Goal: Task Accomplishment & Management: Use online tool/utility

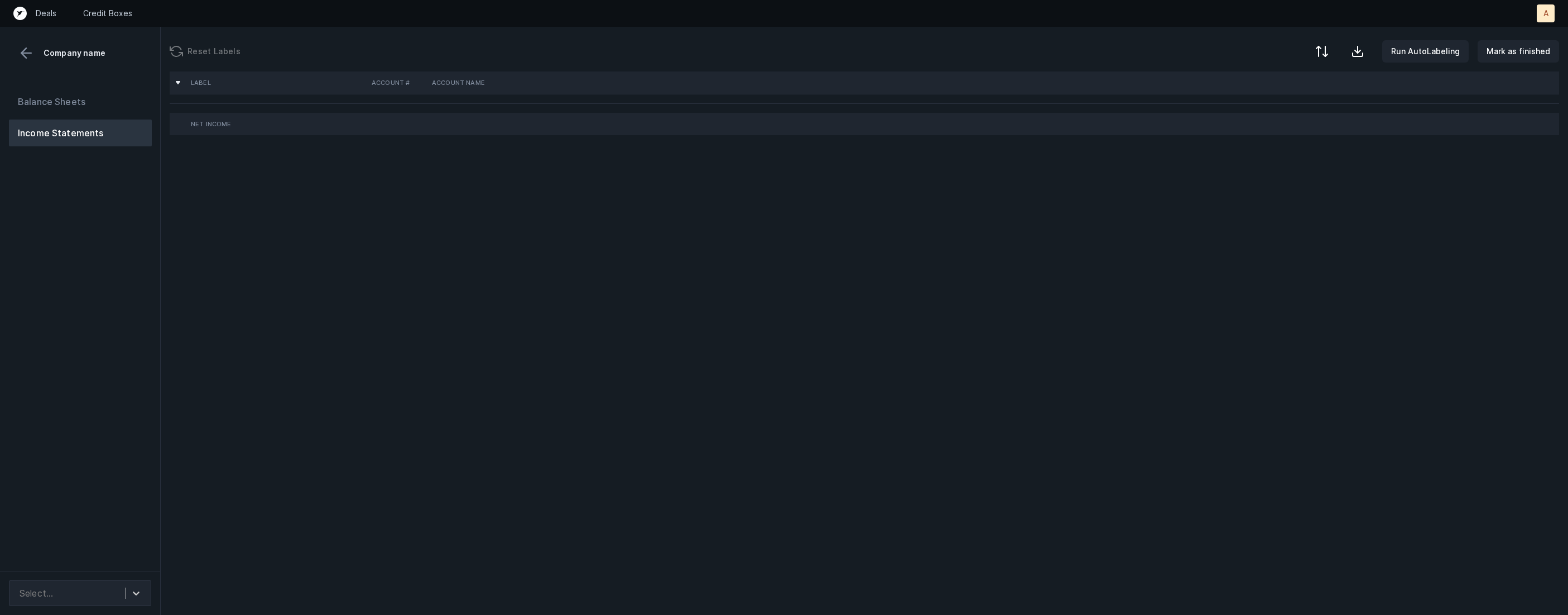
click at [142, 373] on div "Balance Sheets Income Statements" at bounding box center [80, 325] width 161 height 491
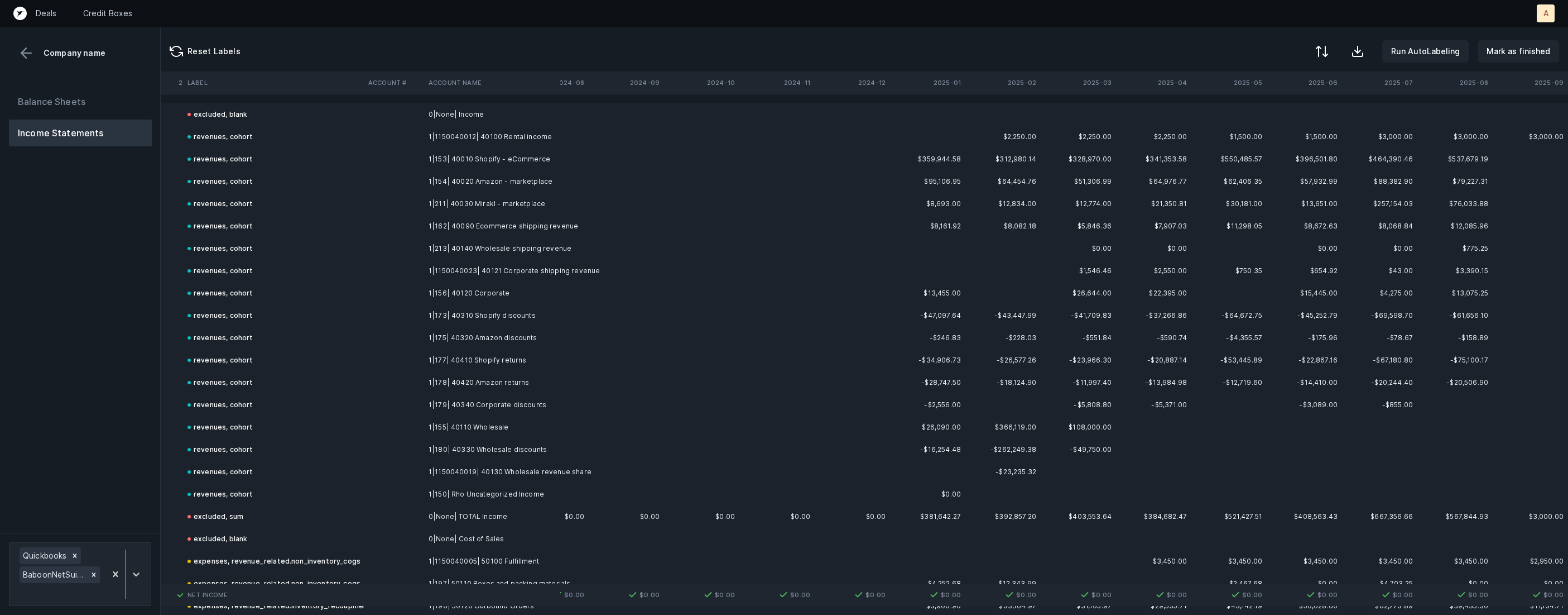
scroll to position [3298, 2912]
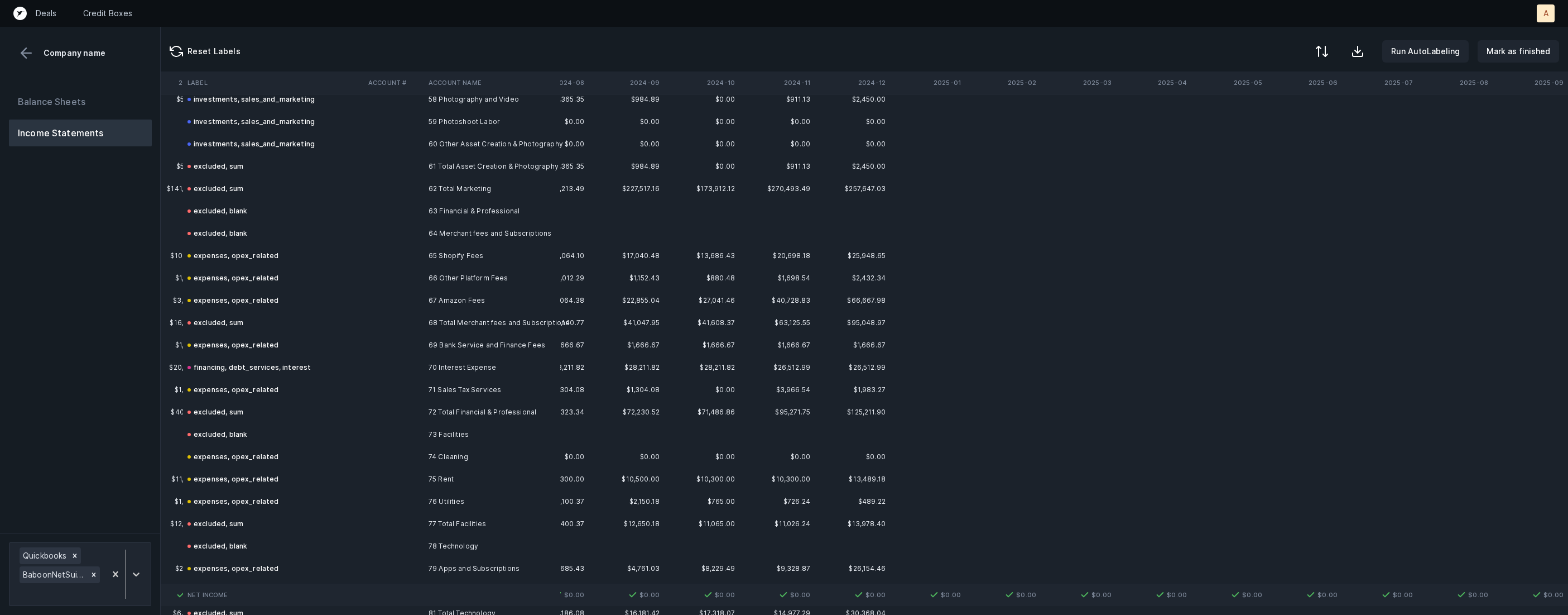
click at [417, 344] on td at bounding box center [394, 345] width 61 height 22
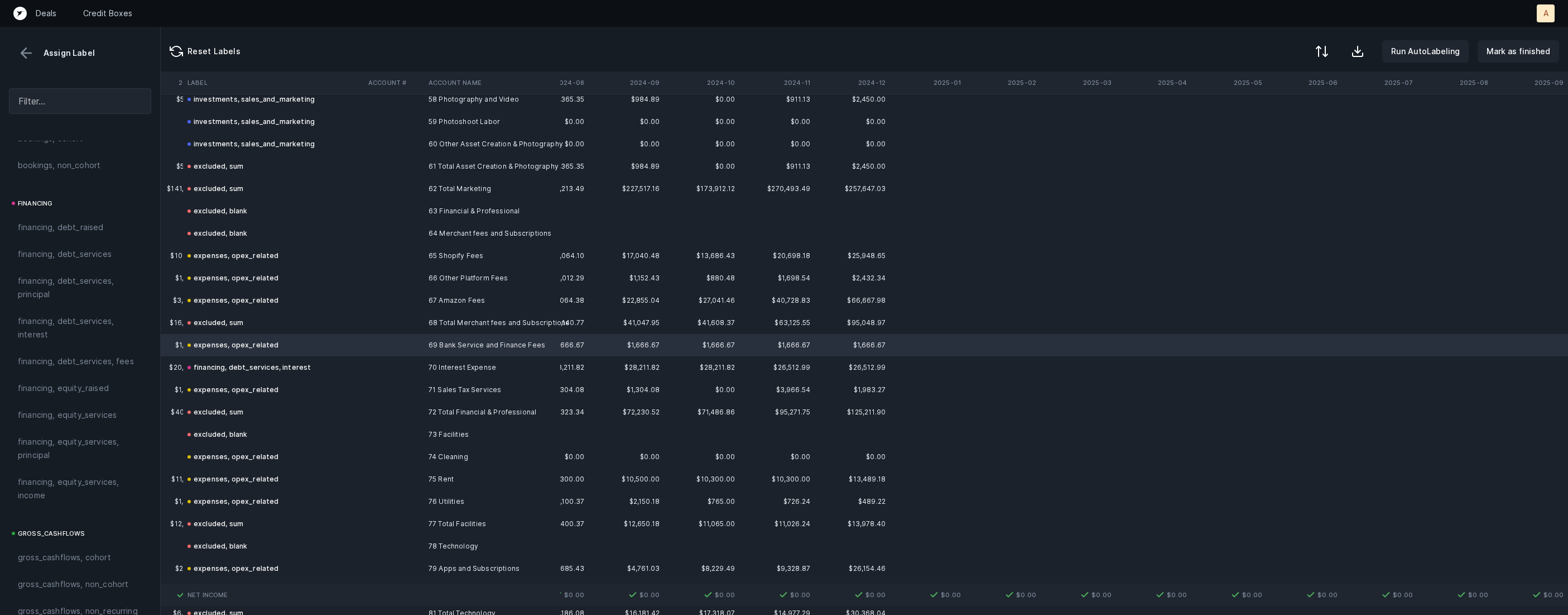
scroll to position [802, 0]
click at [109, 373] on span "financing, debt_services, fees" at bounding box center [76, 368] width 116 height 13
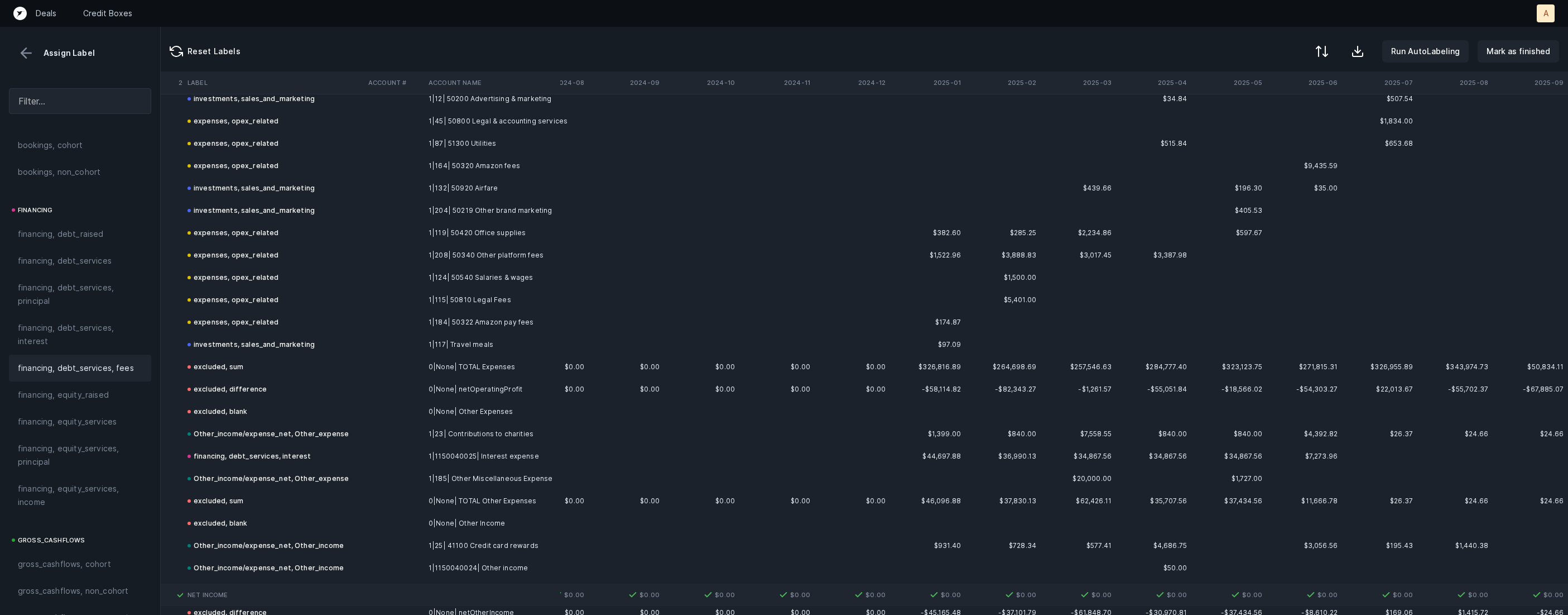
scroll to position [3923, 2912]
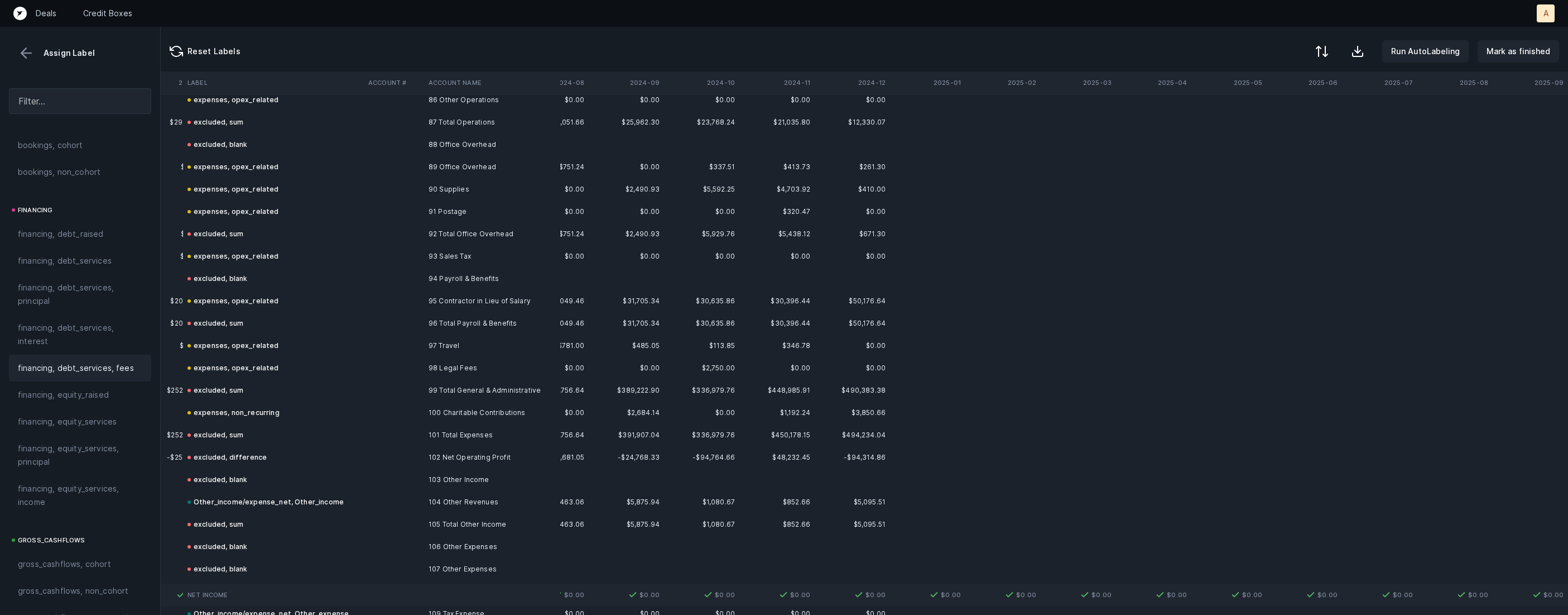
click at [489, 350] on td "97 Travel" at bounding box center [492, 345] width 136 height 22
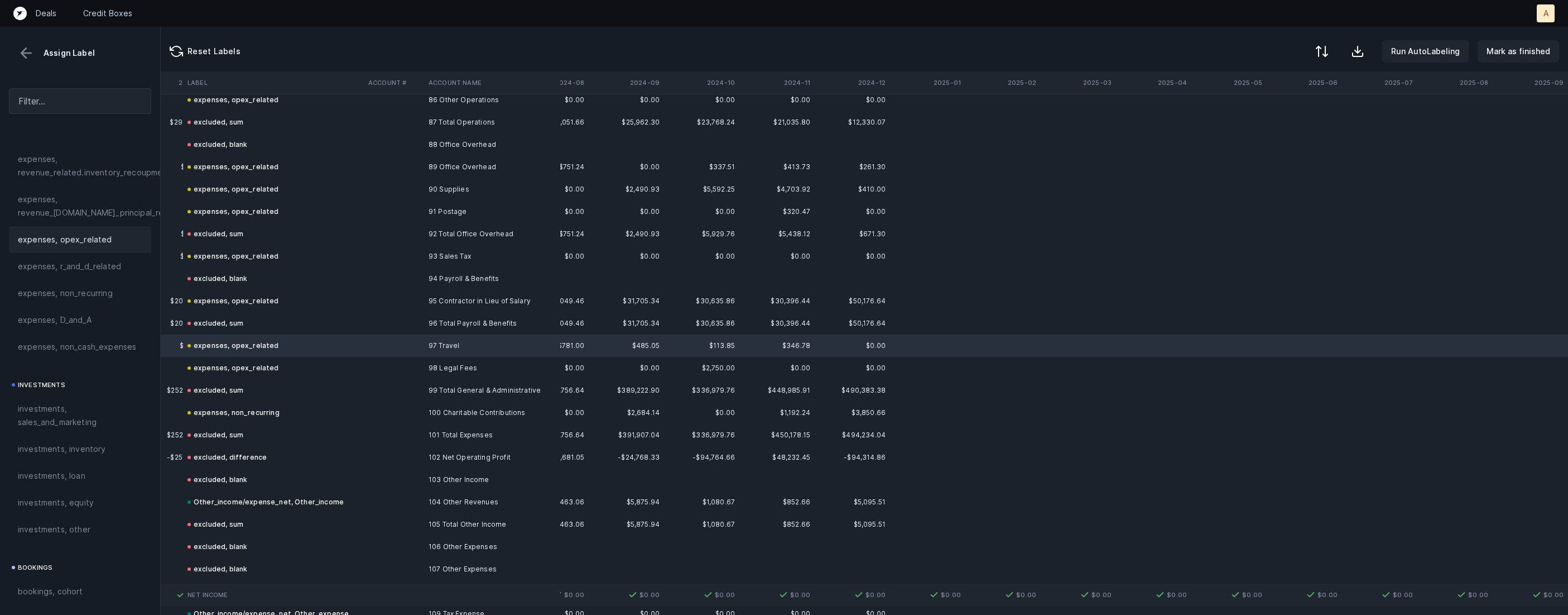
scroll to position [341, 0]
click at [78, 444] on div "investments, sales_and_marketing" at bounding box center [80, 430] width 142 height 40
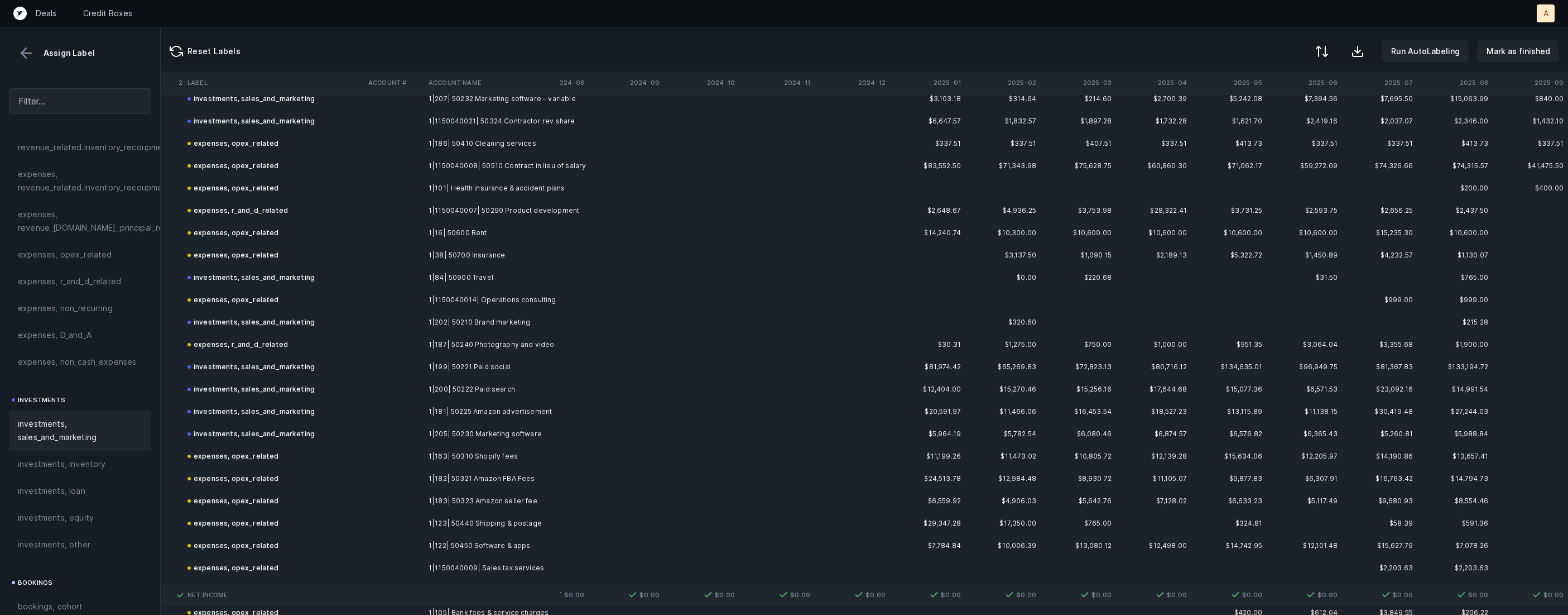
click at [400, 343] on td at bounding box center [394, 345] width 61 height 22
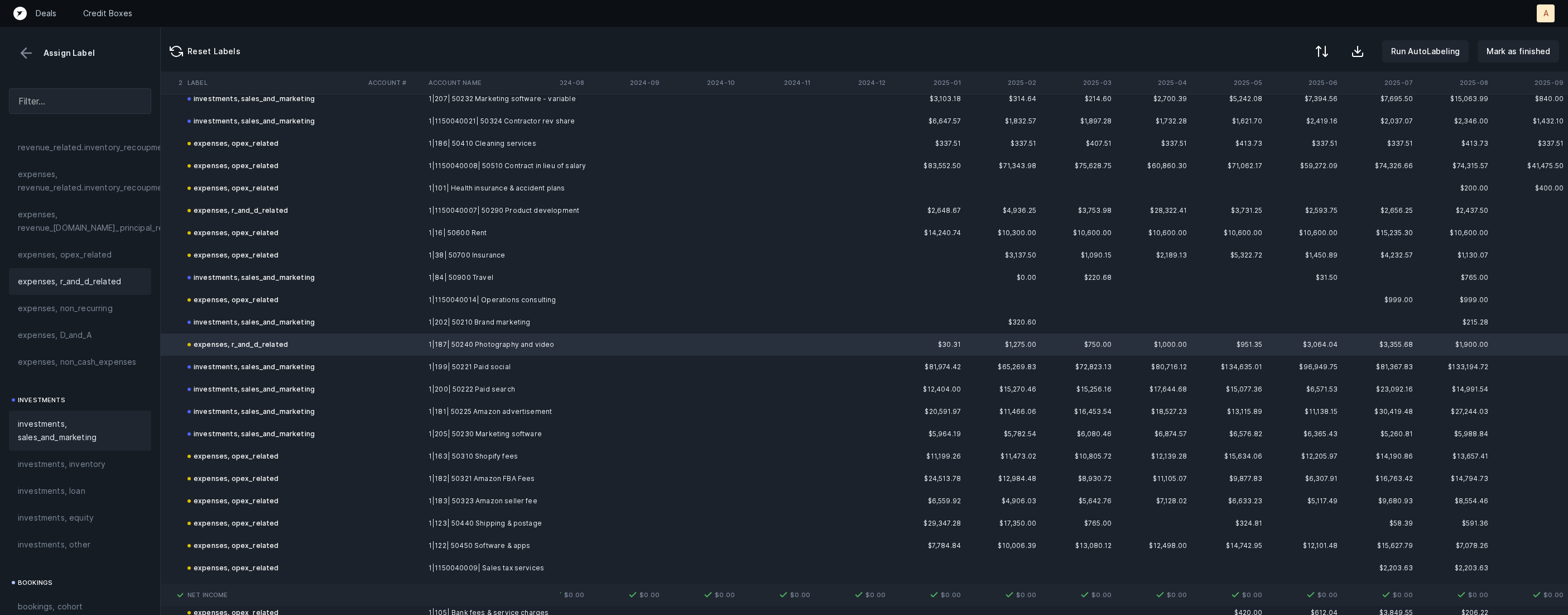
click at [74, 420] on span "investments, sales_and_marketing" at bounding box center [80, 430] width 125 height 26
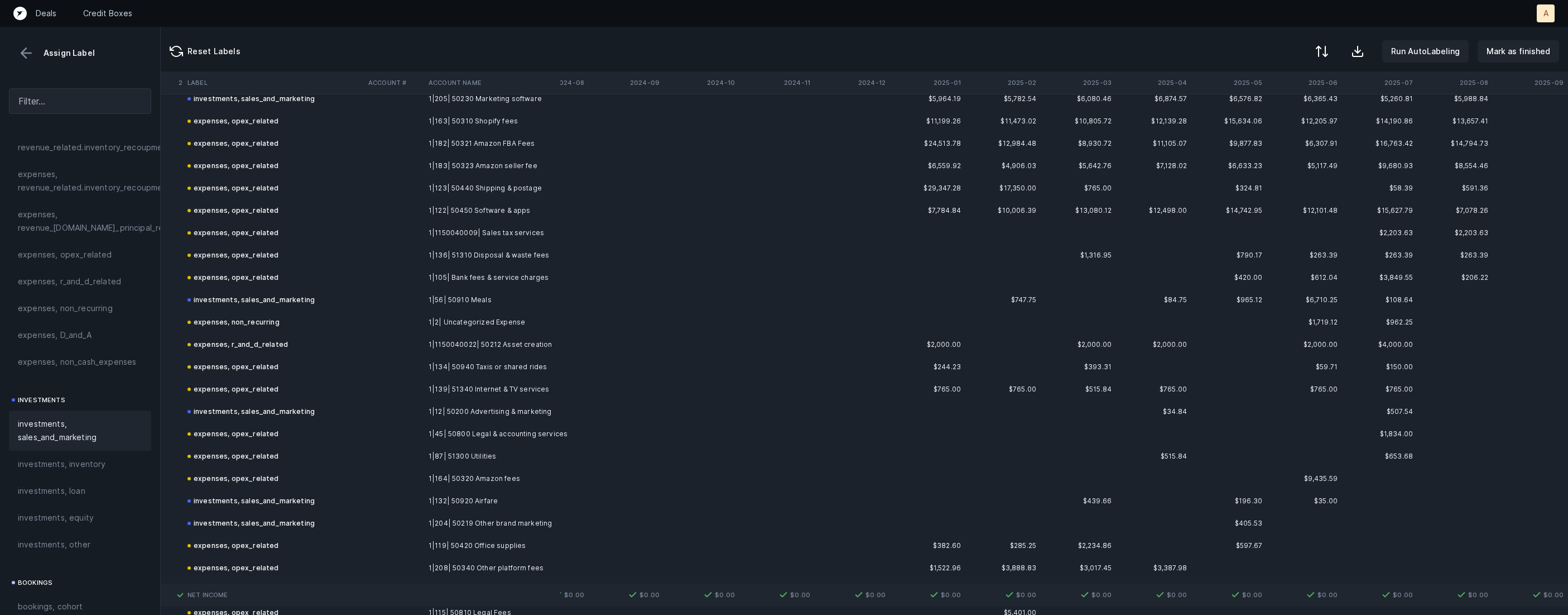
click at [330, 346] on td "expenses, r_and_d_related" at bounding box center [274, 345] width 181 height 22
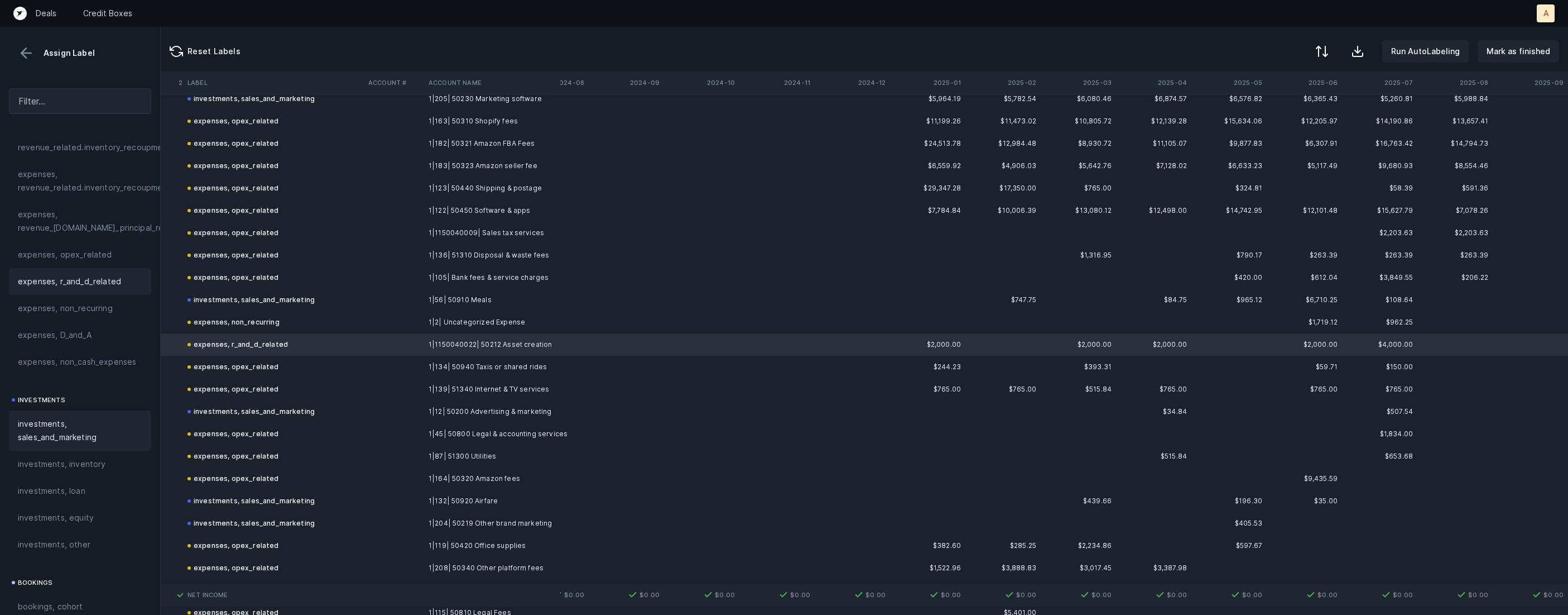
click at [109, 432] on span "investments, sales_and_marketing" at bounding box center [80, 430] width 125 height 26
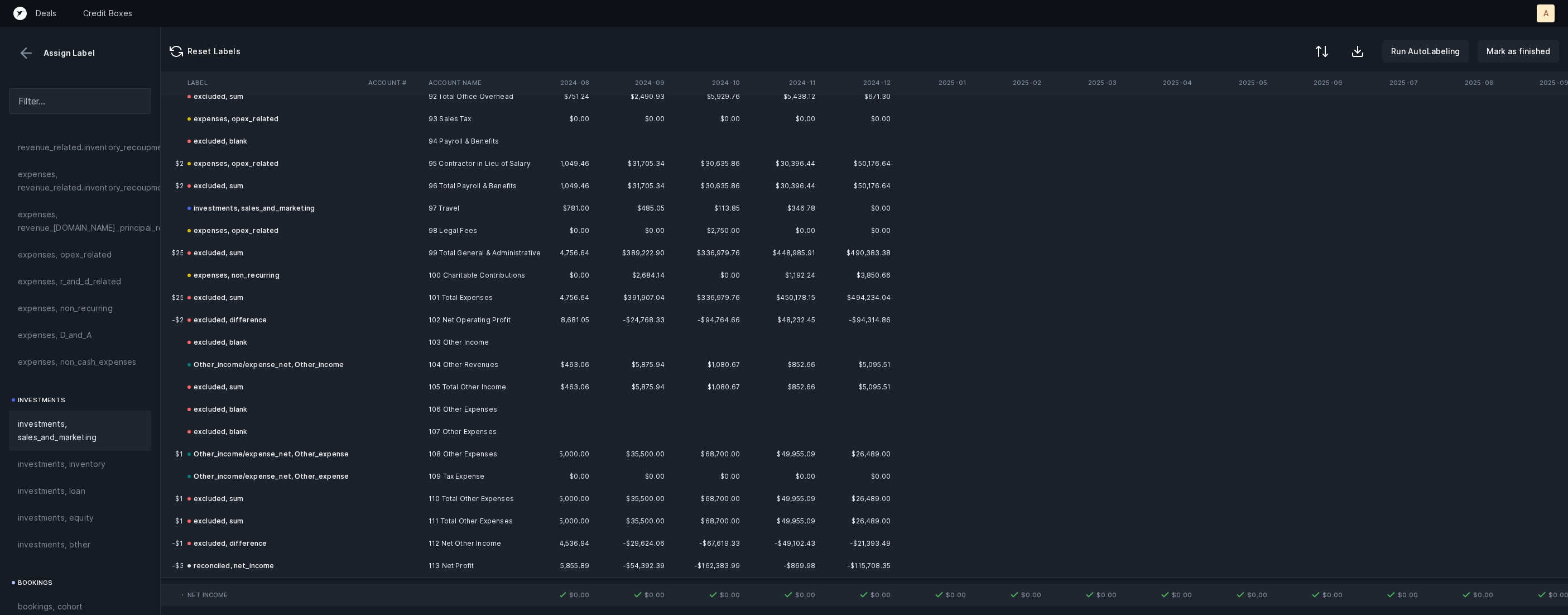
scroll to position [574, 2907]
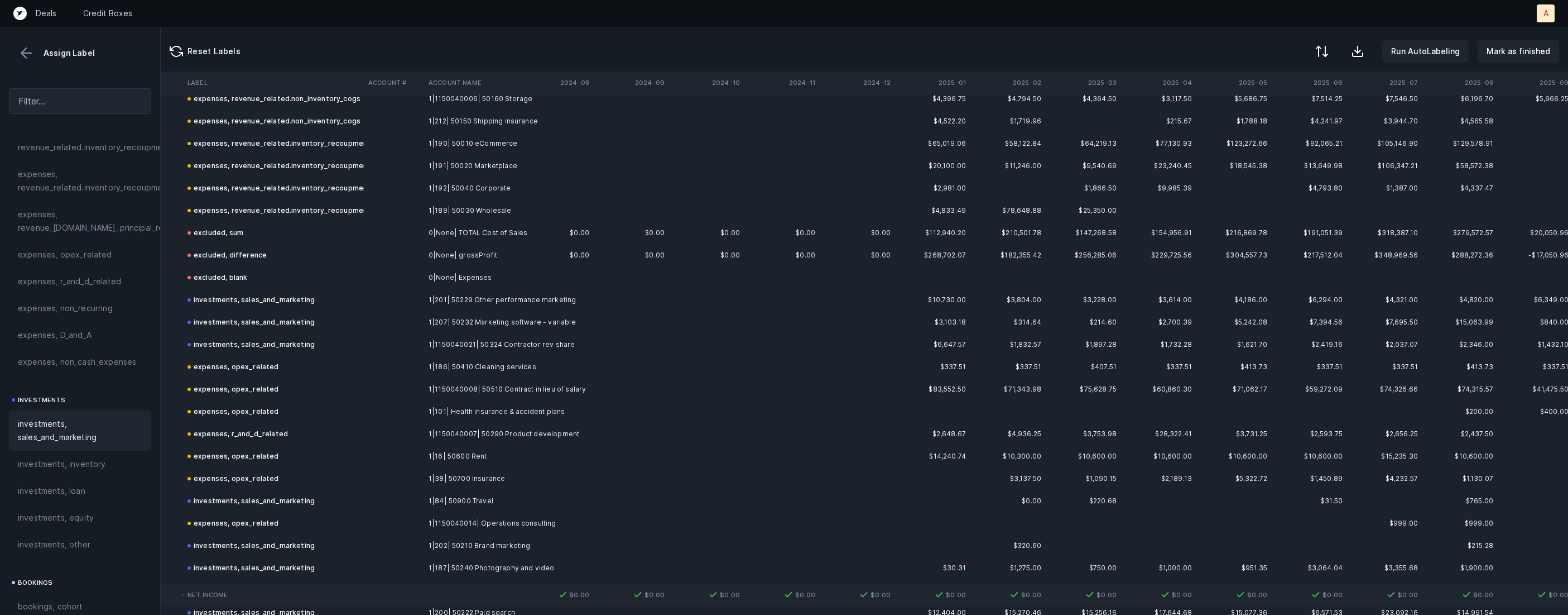
click at [412, 343] on td at bounding box center [394, 345] width 61 height 22
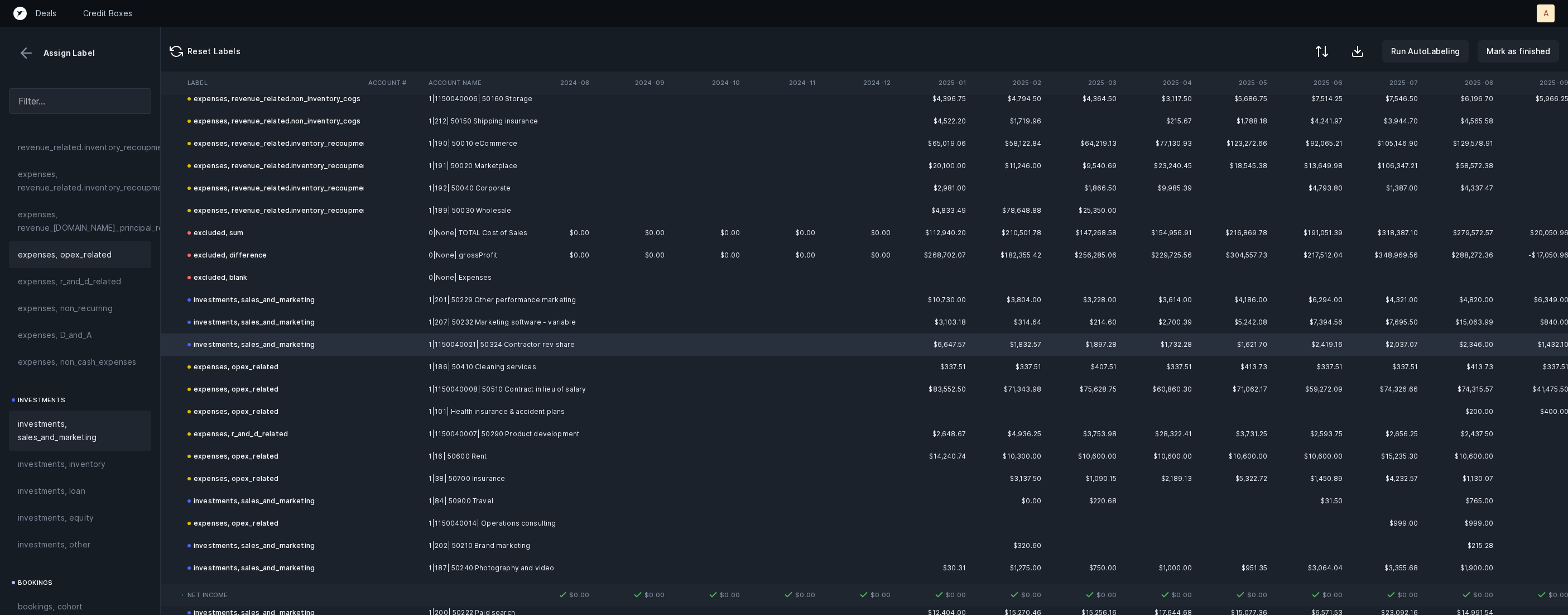
click at [86, 260] on span "expenses, opex_related" at bounding box center [65, 254] width 94 height 13
click at [1523, 51] on p "Mark as finished" at bounding box center [1517, 51] width 63 height 13
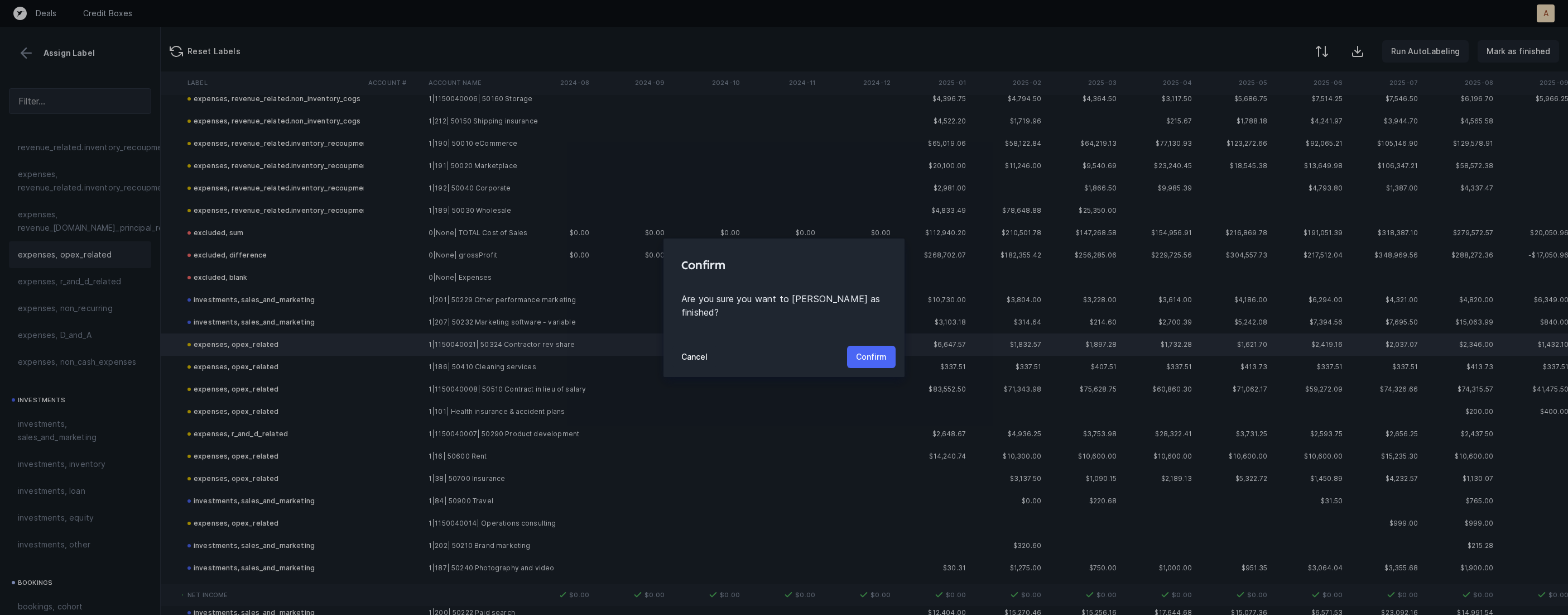
click at [869, 350] on p "Confirm" at bounding box center [871, 357] width 31 height 13
click at [868, 352] on p "Confirm" at bounding box center [871, 357] width 31 height 13
